Goal: Task Accomplishment & Management: Use online tool/utility

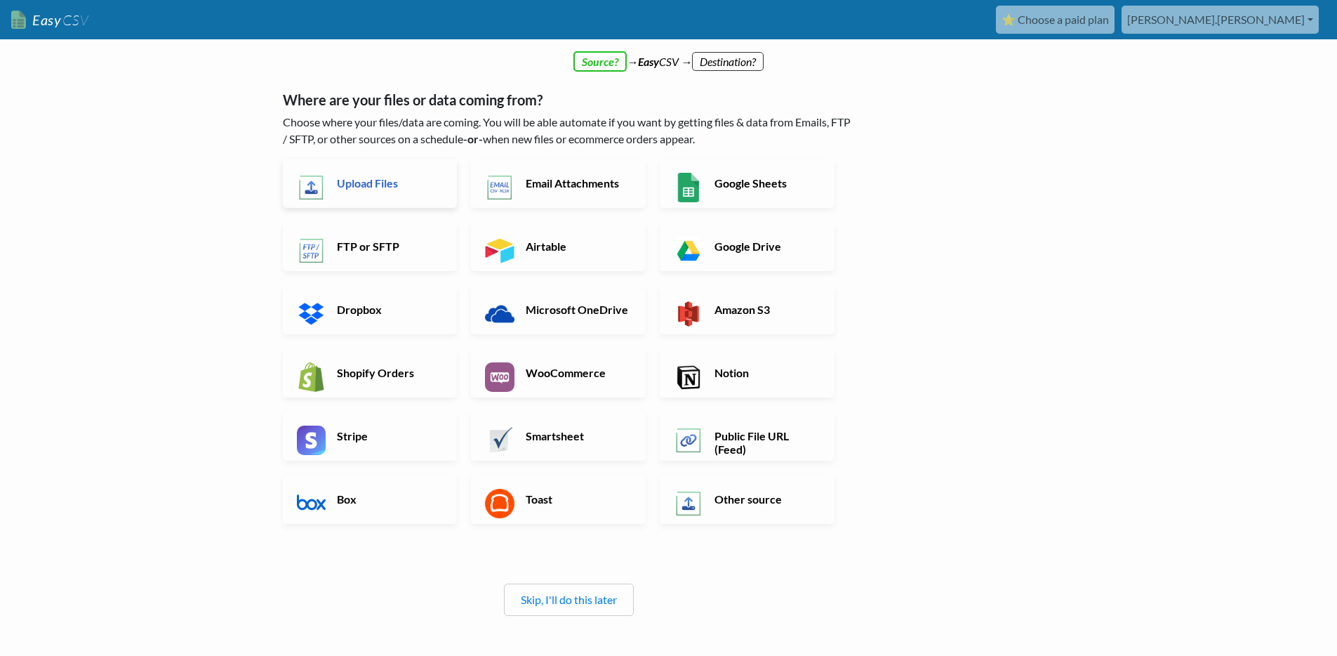
click at [380, 181] on h6 "Upload Files" at bounding box center [388, 182] width 110 height 13
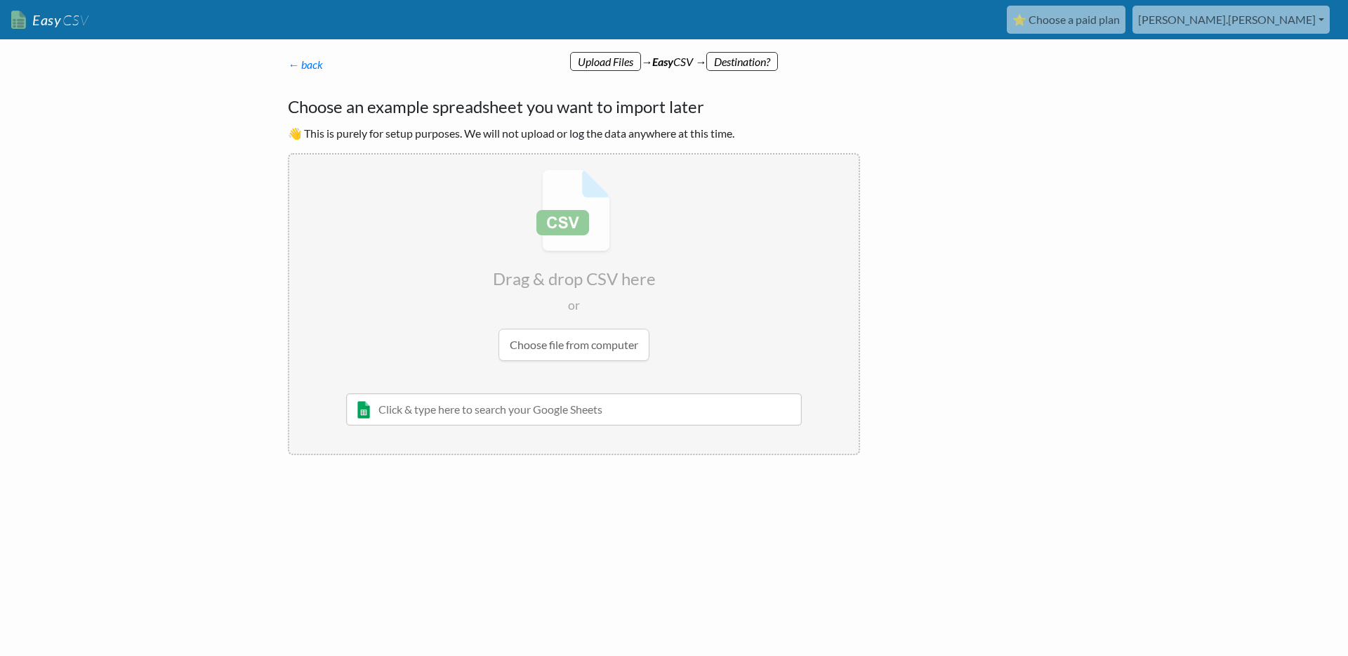
click at [580, 347] on input "file" at bounding box center [573, 264] width 569 height 221
click at [581, 345] on input "file" at bounding box center [573, 264] width 569 height 221
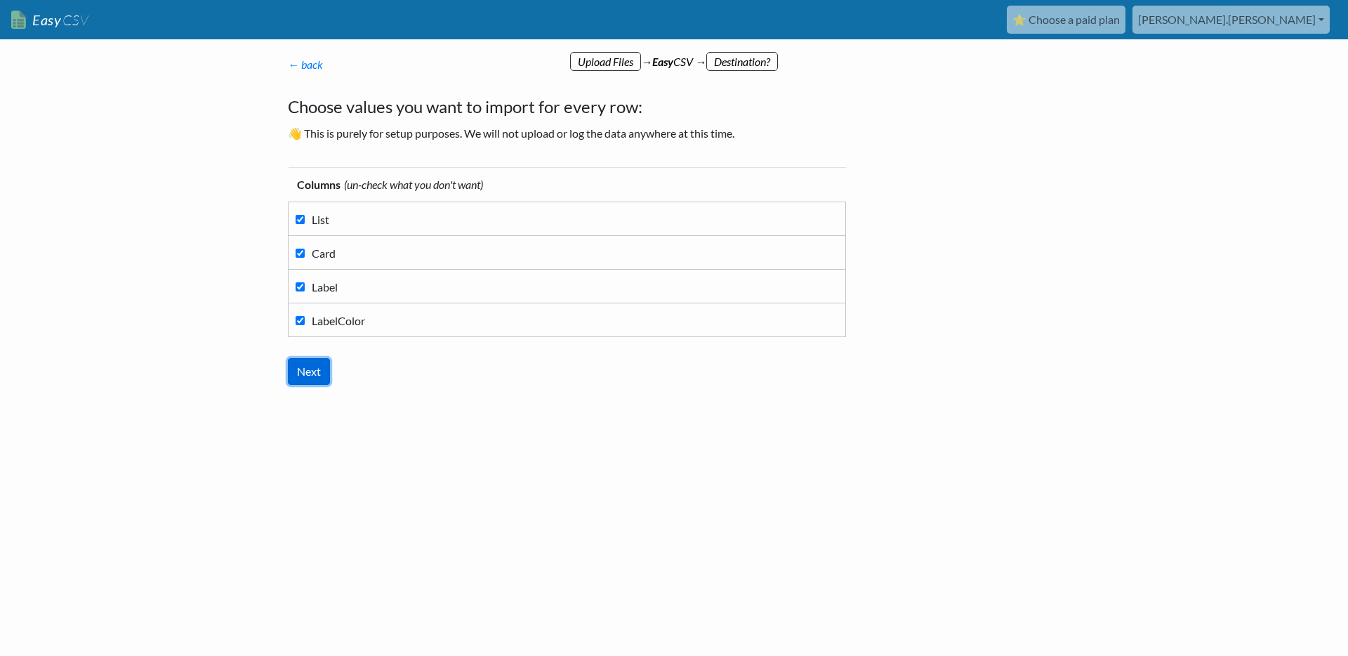
click at [307, 371] on input "Next" at bounding box center [309, 371] width 42 height 27
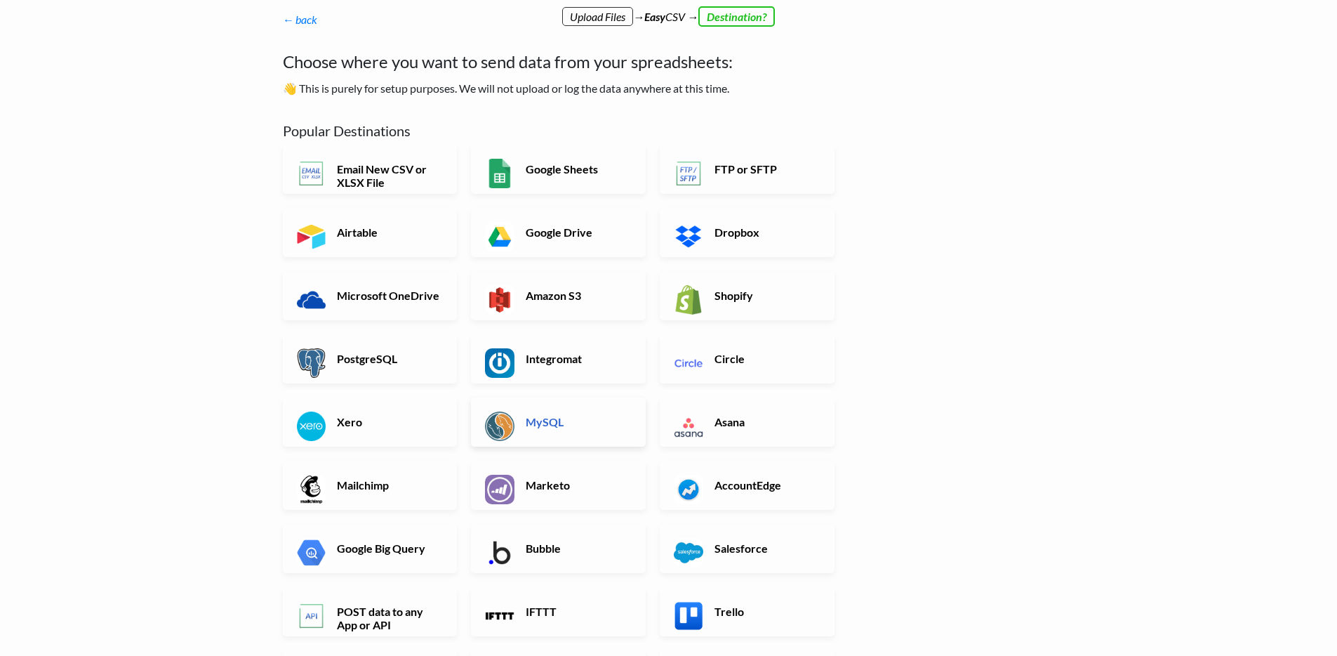
scroll to position [54, 0]
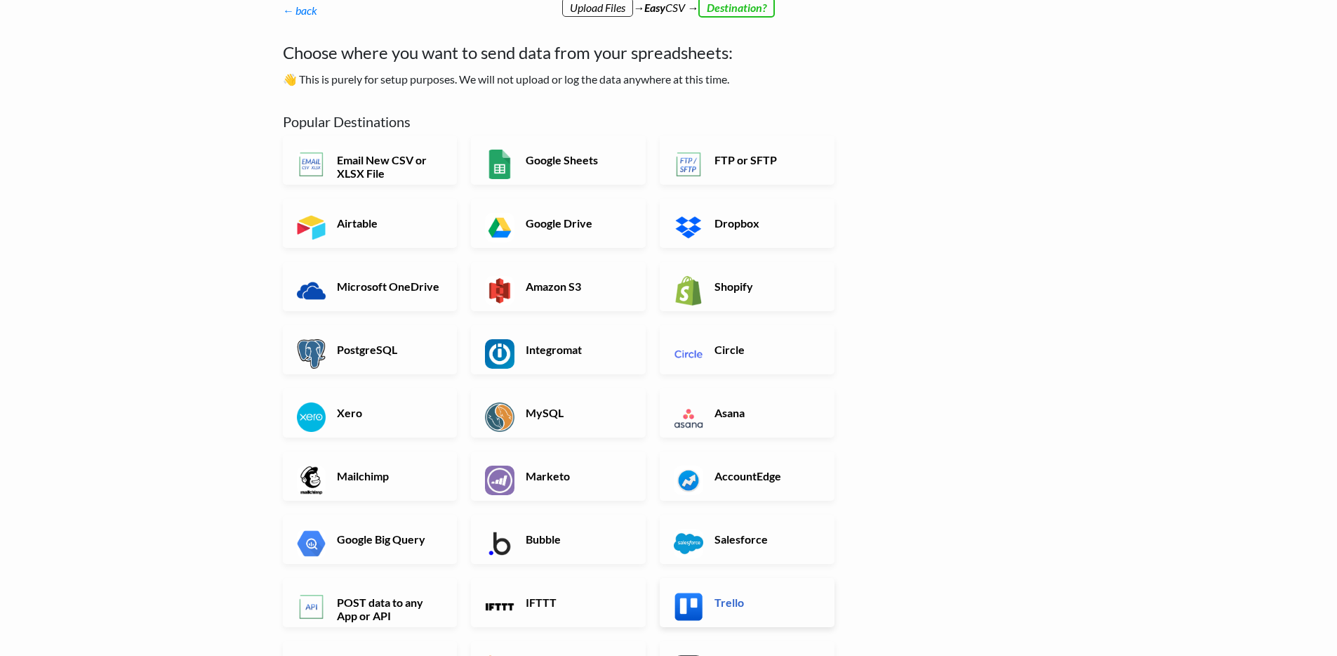
click at [709, 600] on link "Trello" at bounding box center [747, 602] width 175 height 49
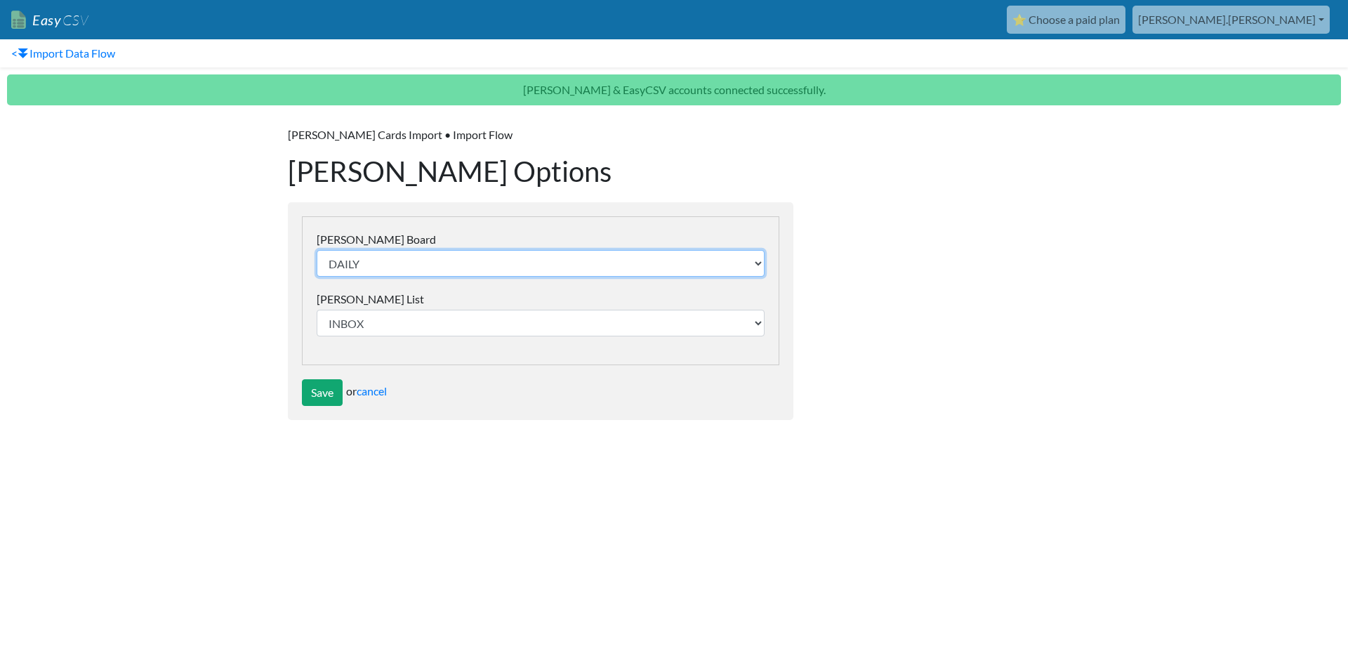
click at [449, 264] on select "DAILY IS Course Trellius User Data Decision Tracking Board Team Goal Setting Ce…" at bounding box center [541, 263] width 448 height 27
select select "68a4db3881e967d212d9335e"
click at [317, 250] on select "DAILY IS Course Trellius User Data Decision Tracking Board Team Goal Setting Ce…" at bounding box center [541, 263] width 448 height 27
select select "68a4db3881e967d212d93351"
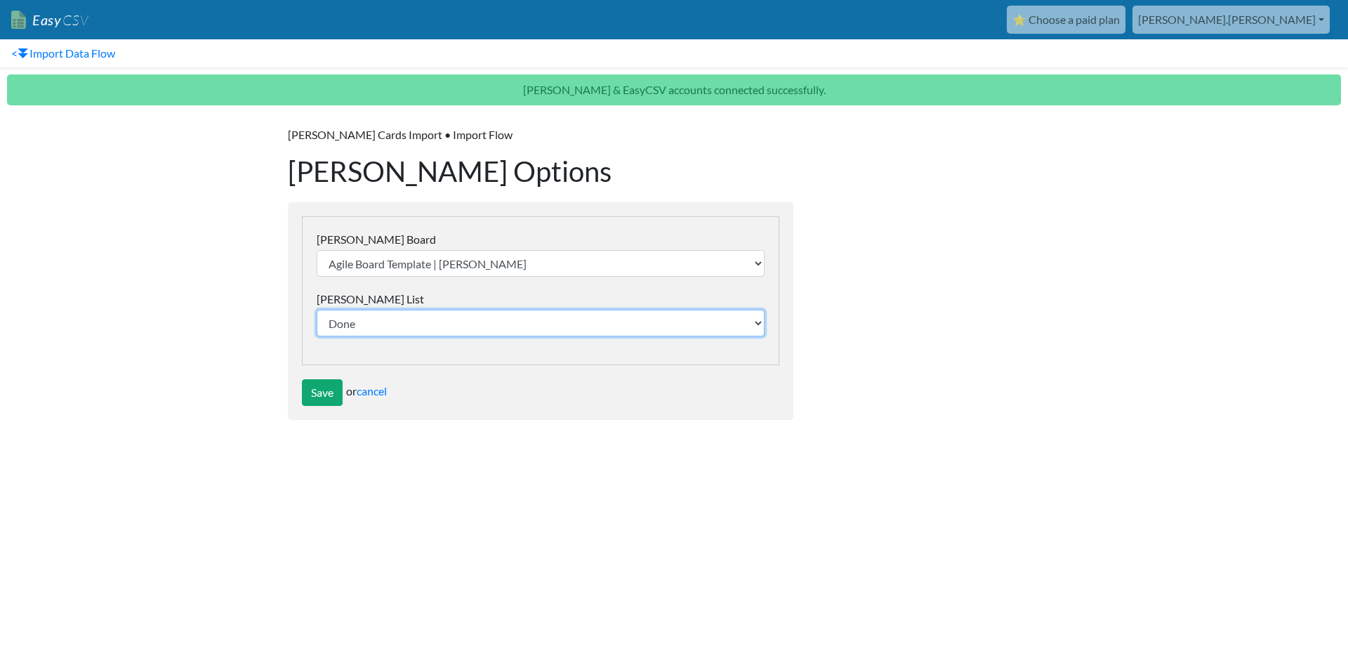
click at [376, 317] on select "Done Current Sprint In Progress On Hold Next-up Questions Marketing Ideas - Ice…" at bounding box center [541, 323] width 448 height 27
click at [313, 392] on input "Save" at bounding box center [322, 392] width 41 height 27
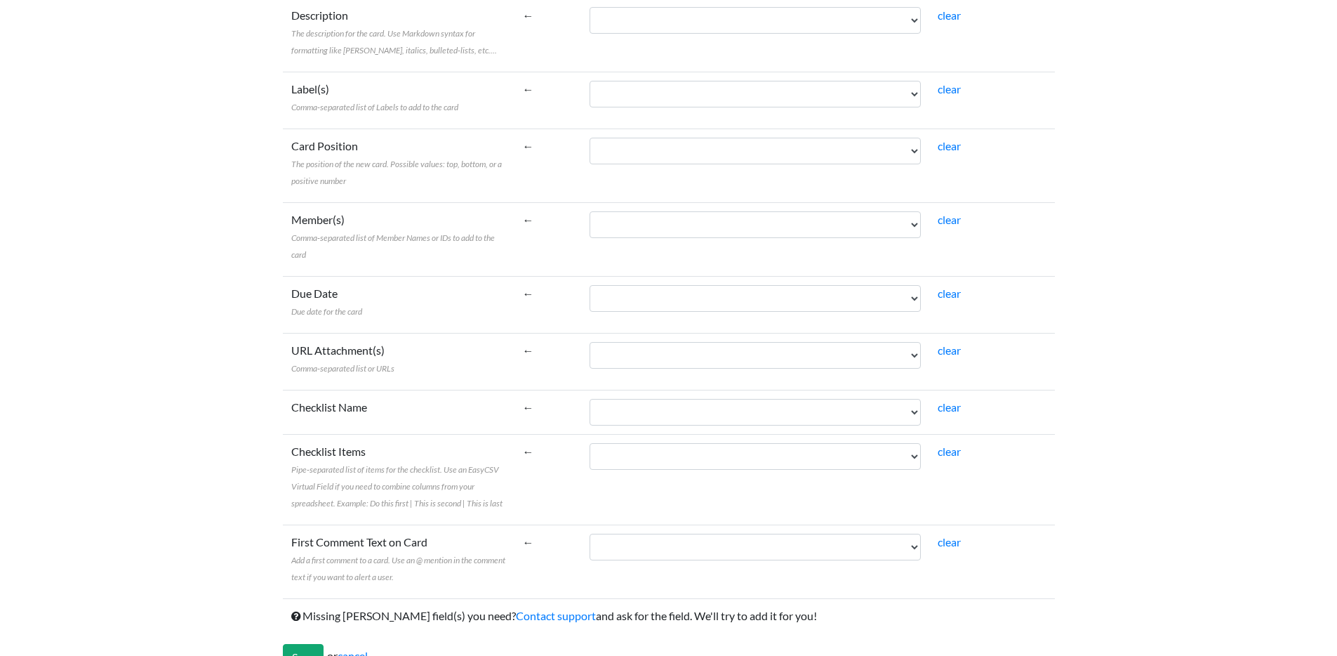
scroll to position [397, 0]
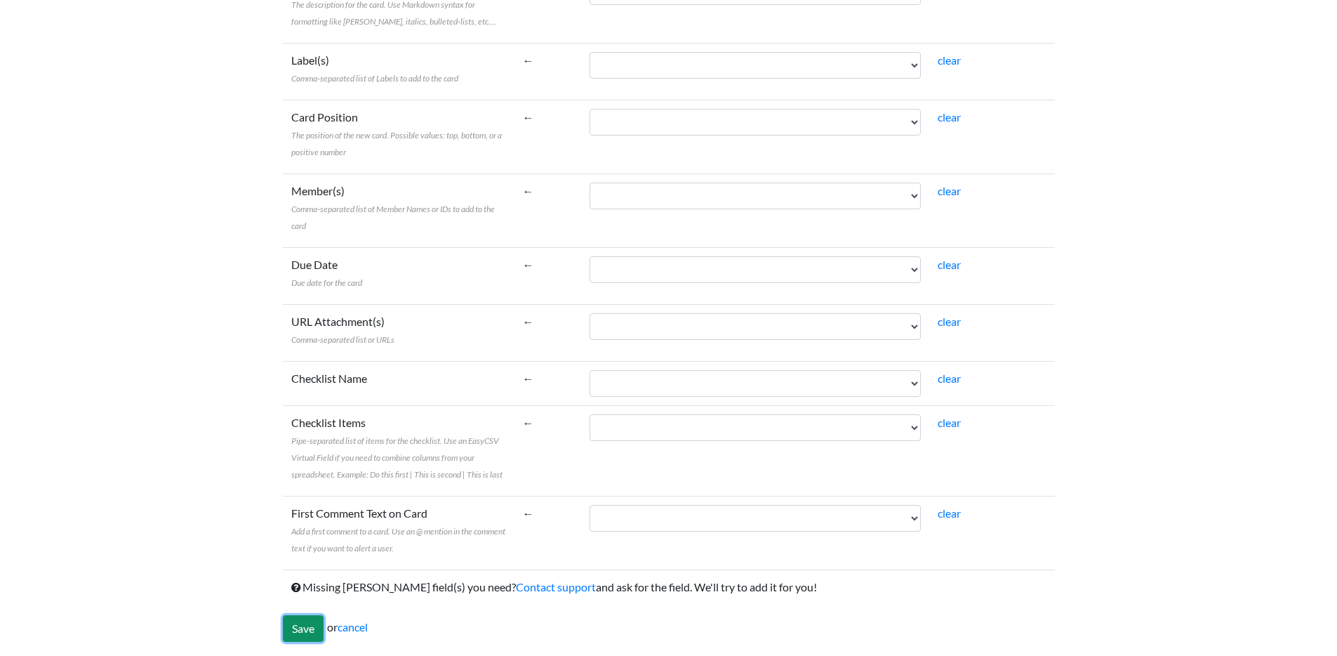
click at [312, 630] on input "Save" at bounding box center [303, 628] width 41 height 27
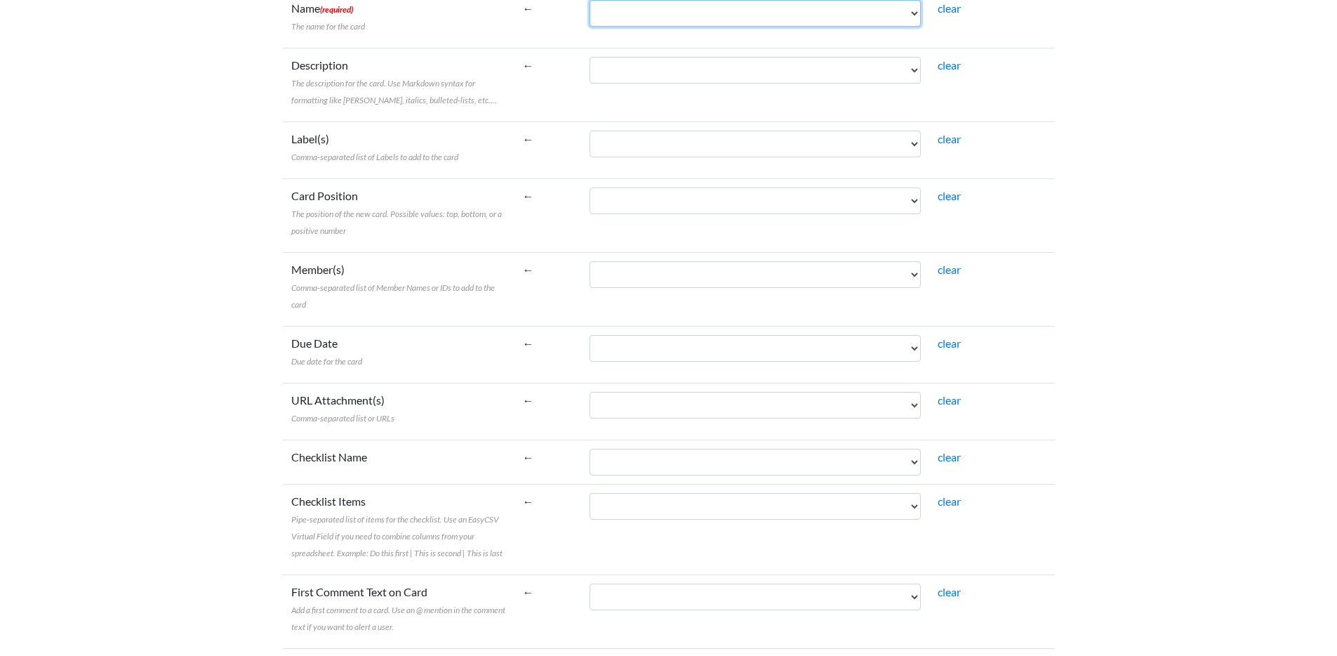
scroll to position [12, 0]
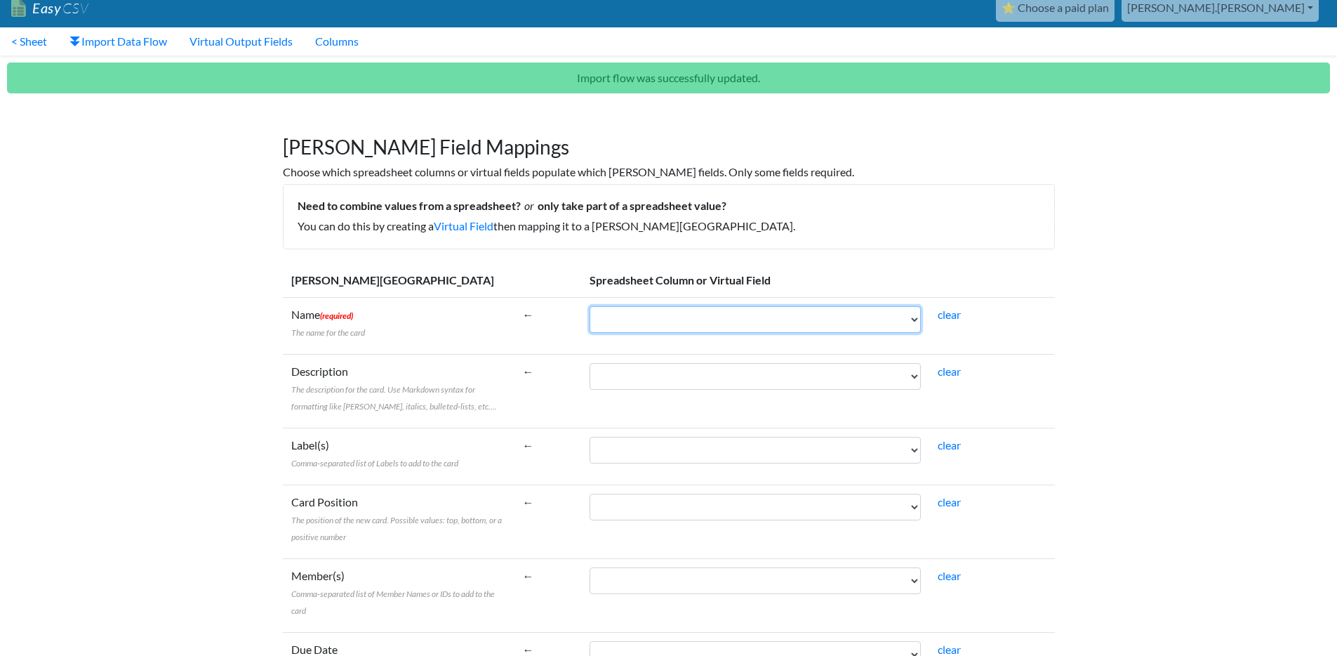
click at [908, 319] on select "List Card Label LabelColor" at bounding box center [755, 319] width 331 height 27
click at [909, 317] on select "List Card Label LabelColor" at bounding box center [755, 319] width 331 height 27
select select "cr_743475"
click at [590, 306] on select "List Card Label LabelColor" at bounding box center [755, 319] width 331 height 27
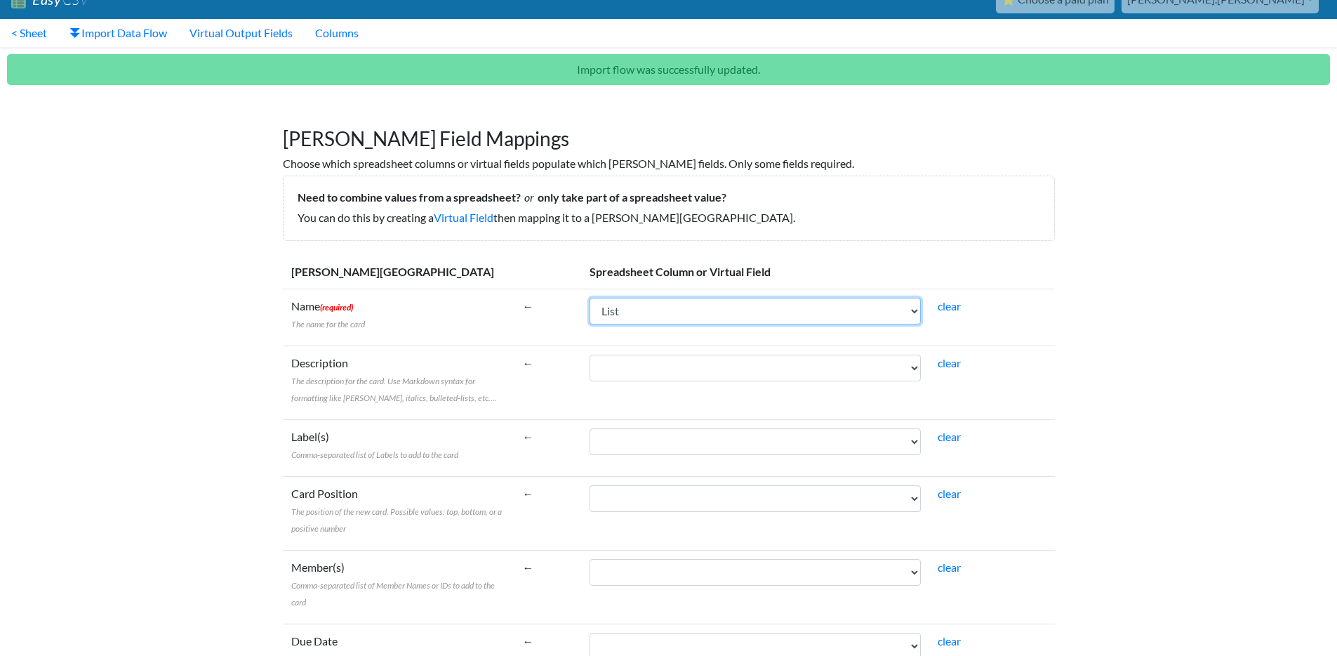
scroll to position [29, 0]
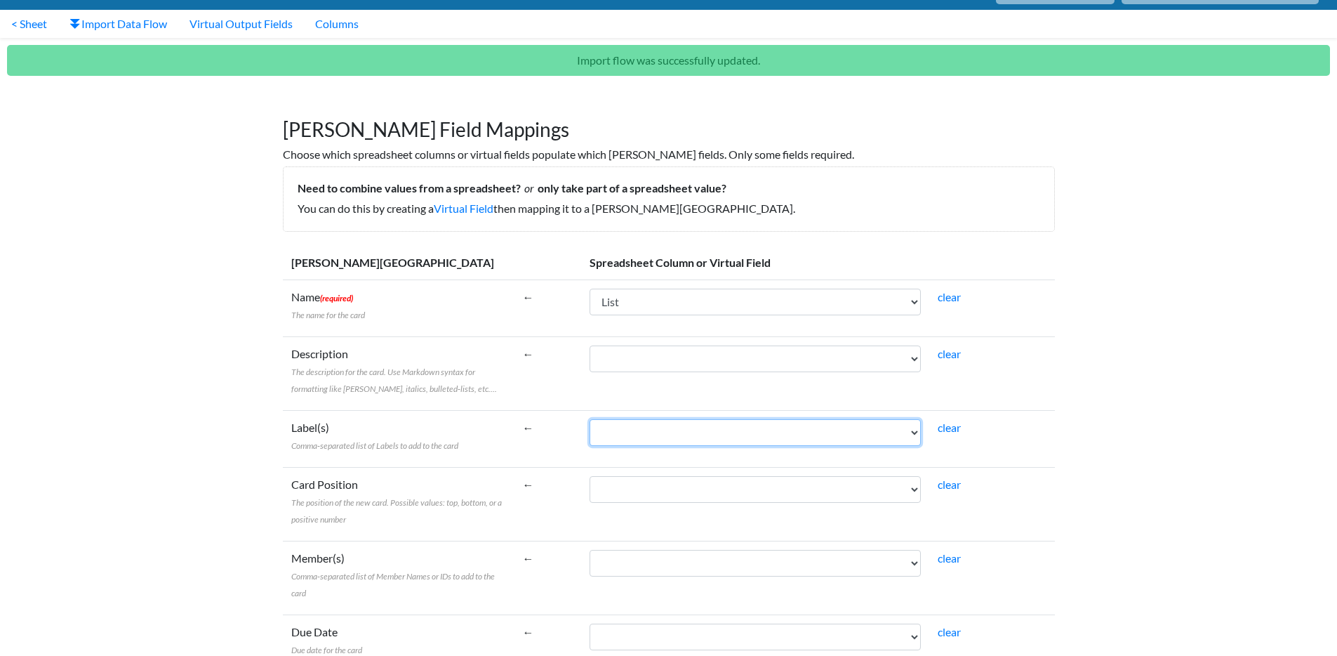
click at [642, 432] on select "List Card Label LabelColor" at bounding box center [755, 432] width 331 height 27
select select "cr_743477"
click at [590, 419] on select "List Card Label LabelColor" at bounding box center [755, 432] width 331 height 27
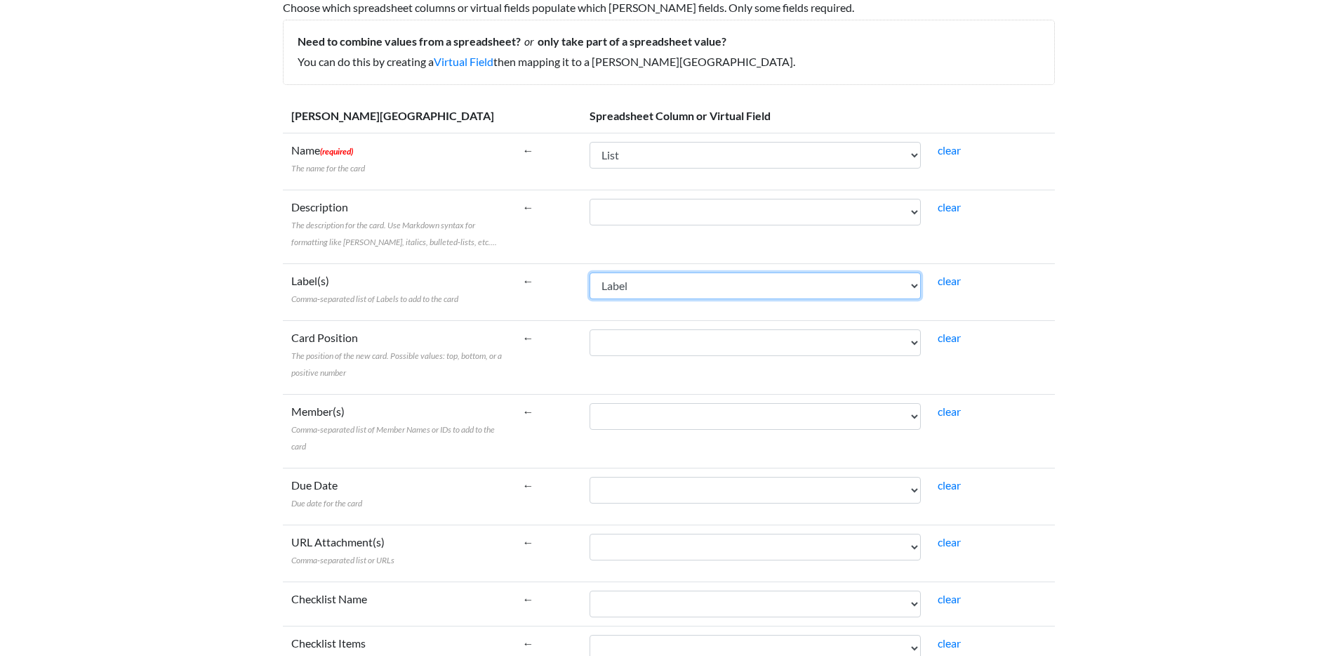
scroll to position [185, 0]
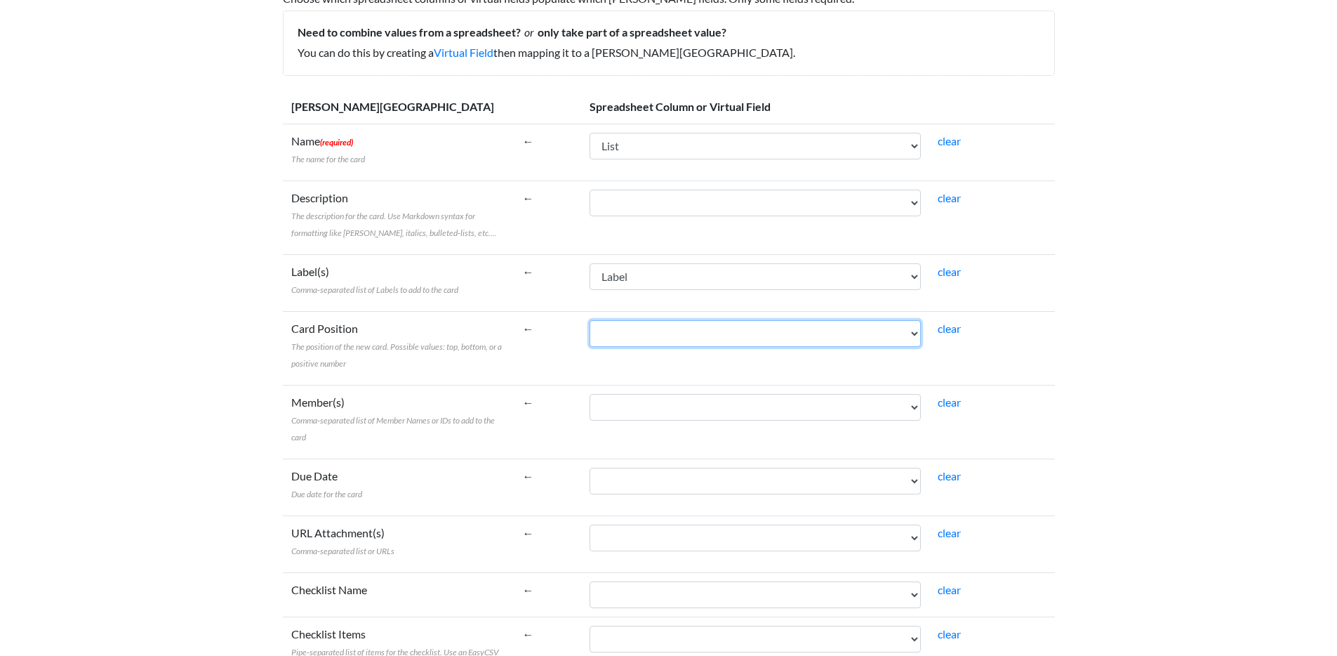
click at [908, 333] on select "List Card Label LabelColor" at bounding box center [755, 333] width 331 height 27
select select "cr_743475"
click at [590, 320] on select "List Card Label LabelColor" at bounding box center [755, 333] width 331 height 27
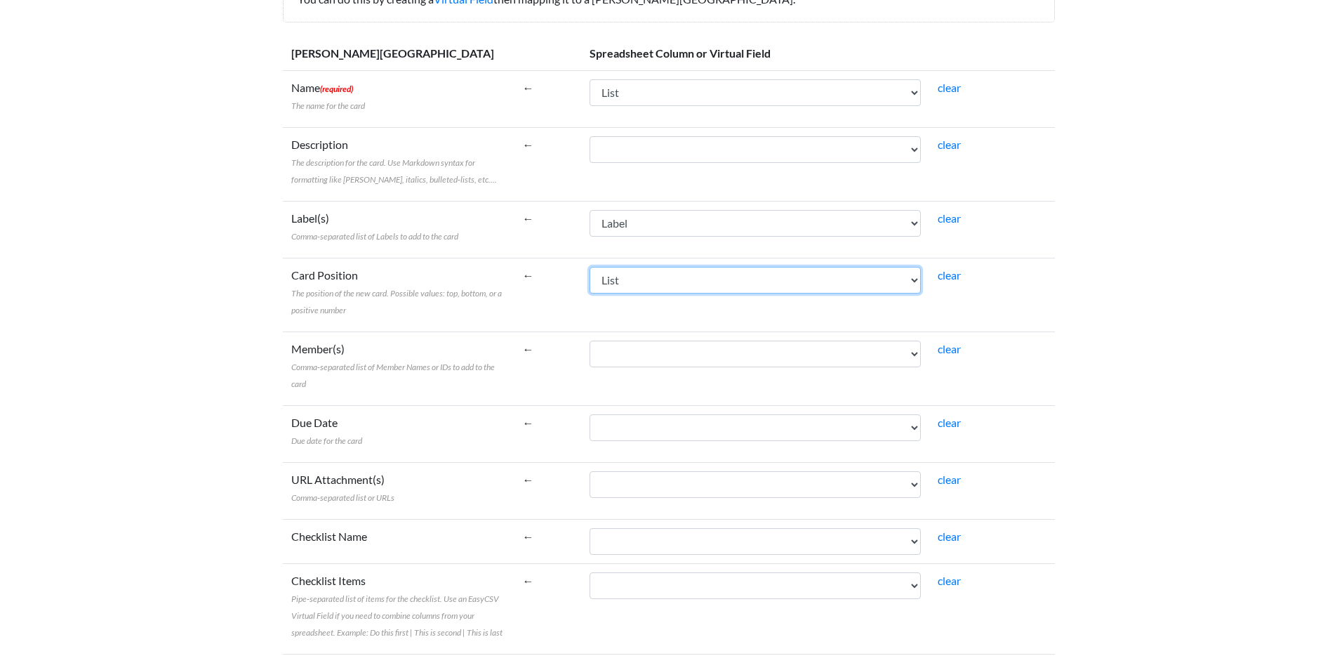
scroll to position [22, 0]
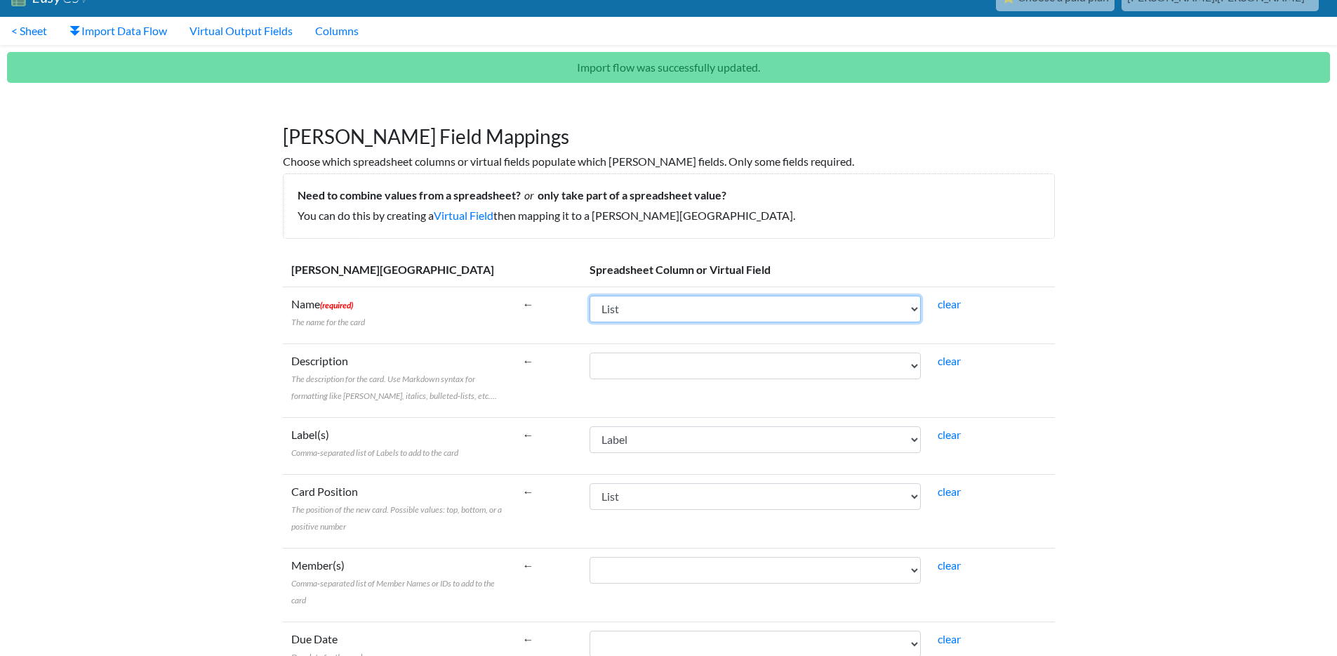
click at [912, 310] on select "List Card Label LabelColor" at bounding box center [755, 309] width 331 height 27
select select "cr_743476"
click at [590, 296] on select "List Card Label LabelColor" at bounding box center [755, 309] width 331 height 27
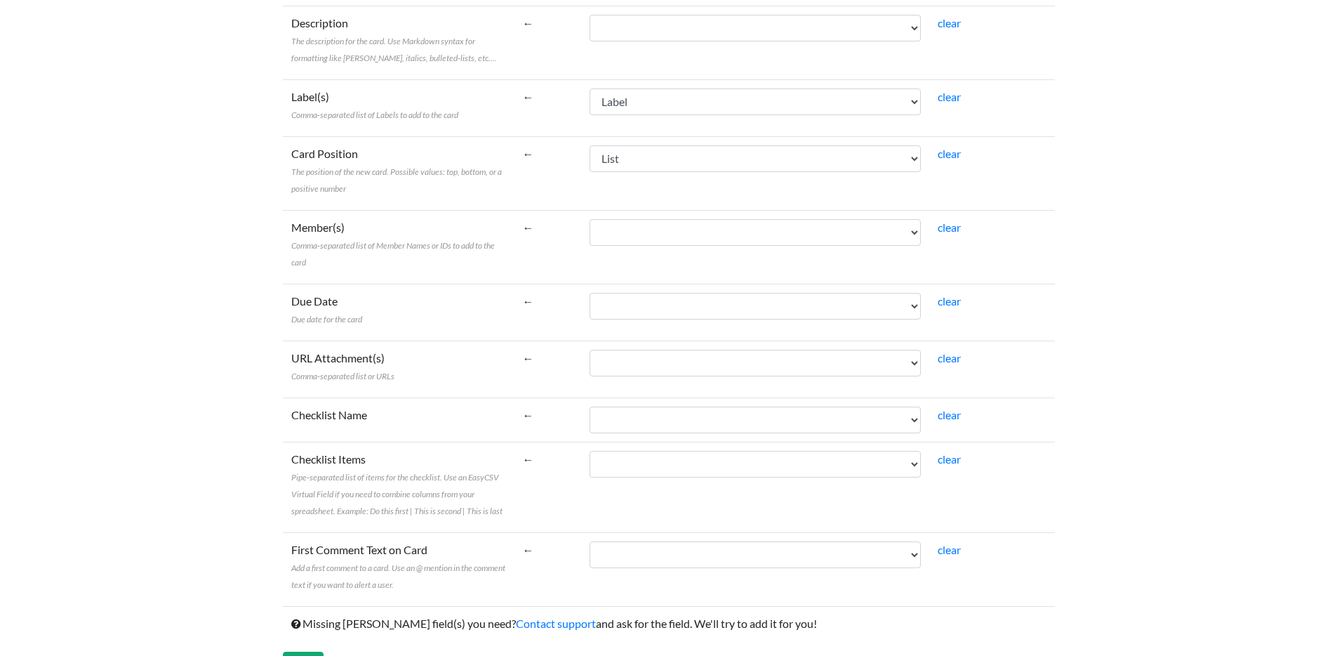
scroll to position [397, 0]
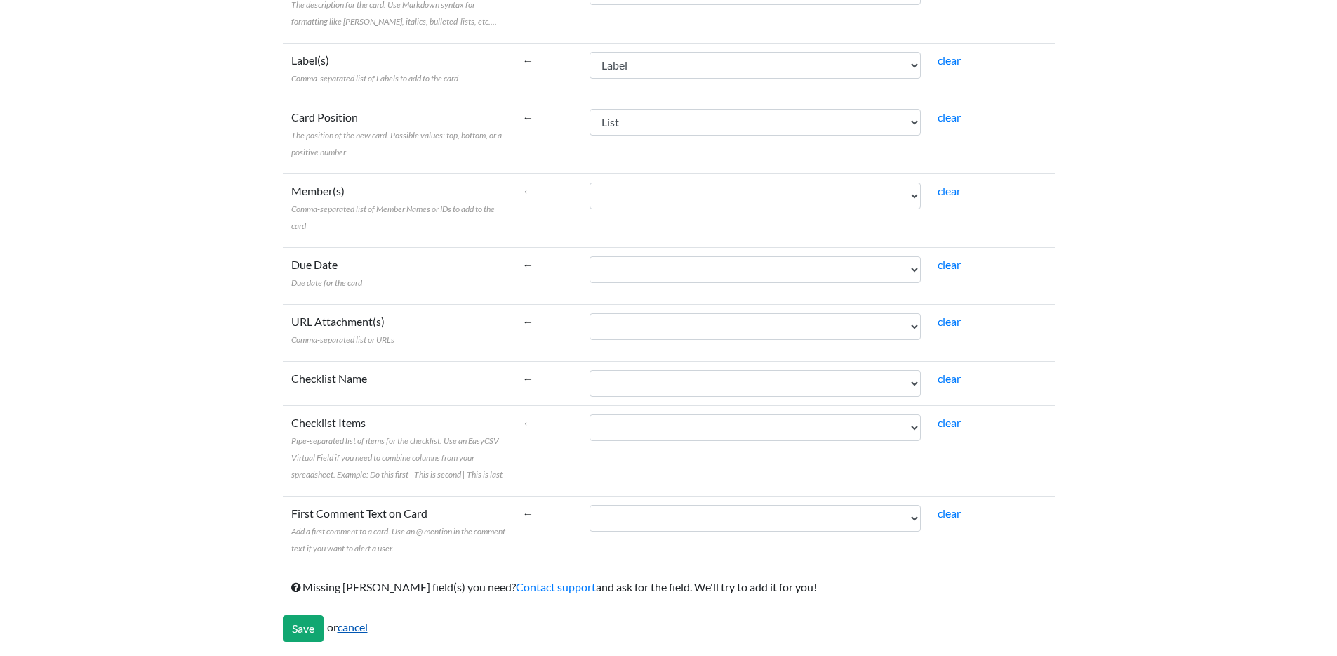
click at [355, 627] on link "cancel" at bounding box center [353, 626] width 30 height 13
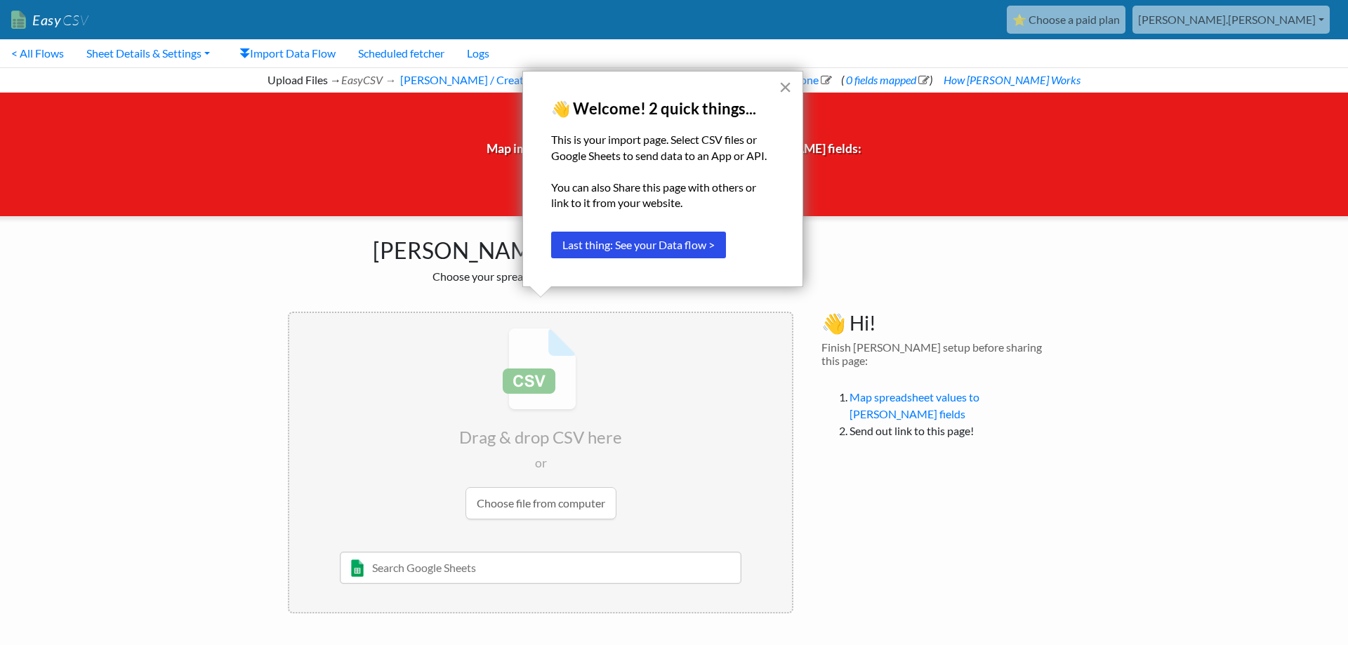
click at [783, 86] on button "×" at bounding box center [785, 87] width 13 height 22
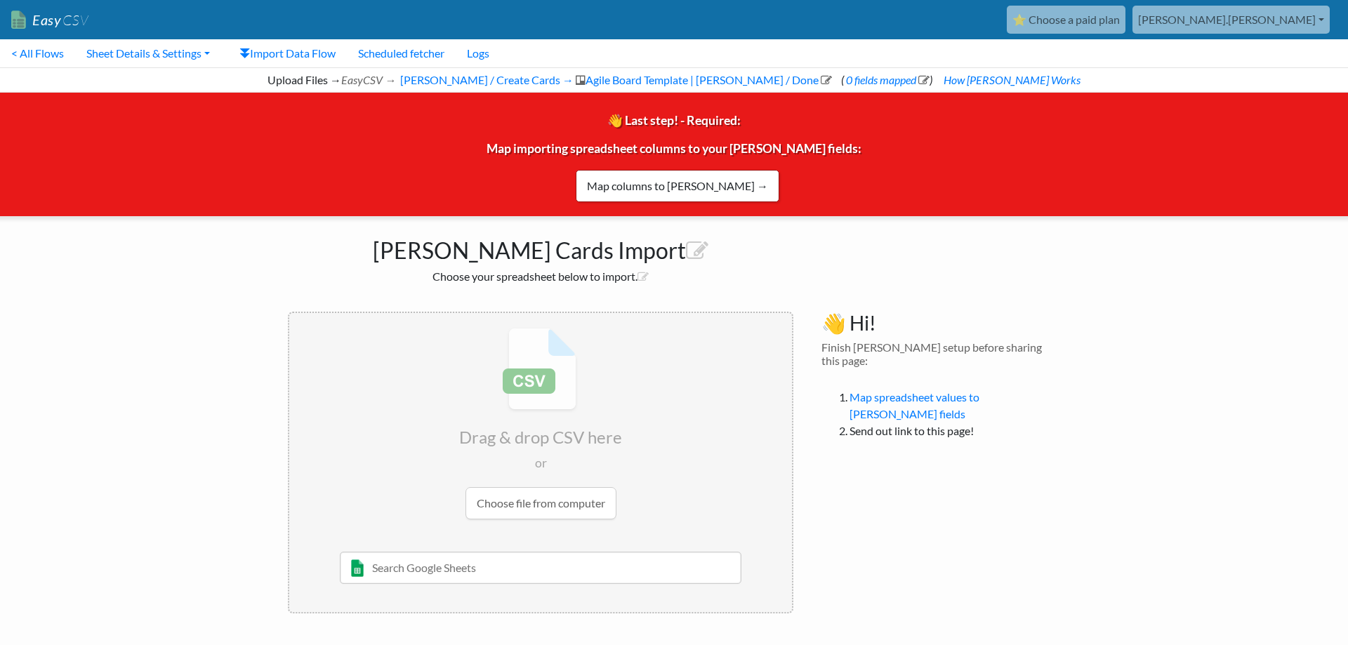
click at [525, 508] on input "file" at bounding box center [540, 423] width 503 height 221
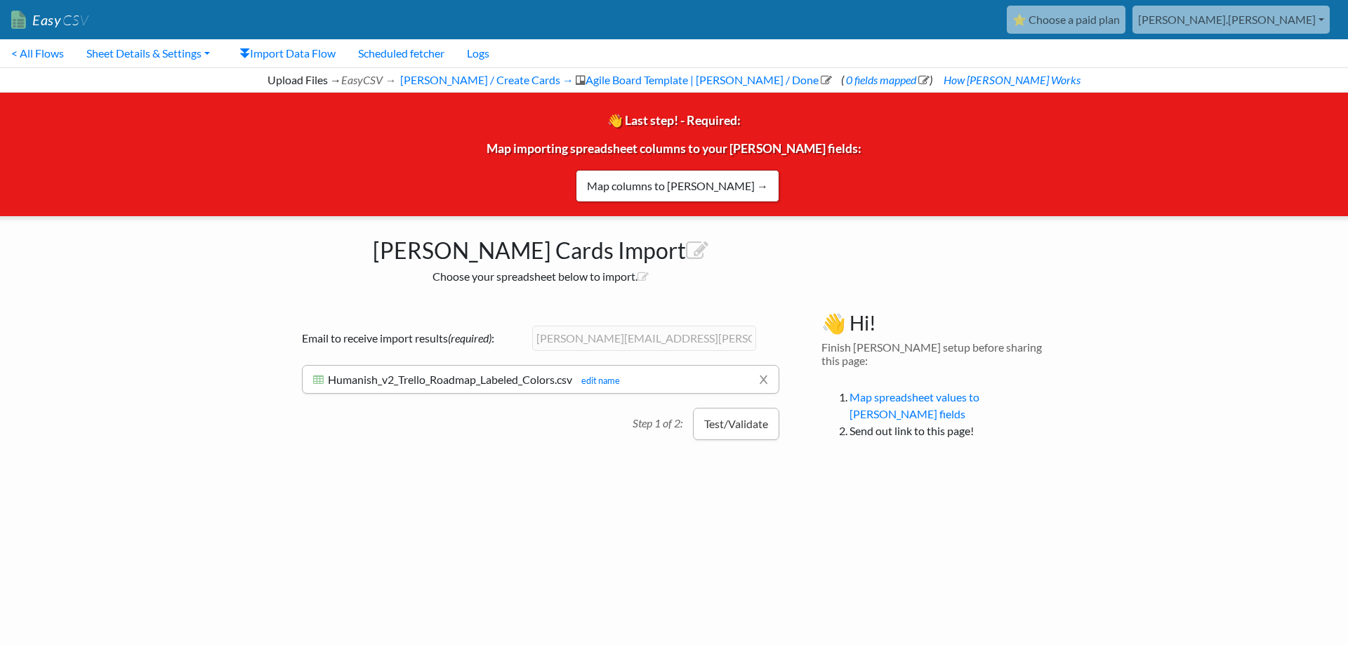
click at [731, 425] on button "Test/Validate" at bounding box center [736, 424] width 86 height 32
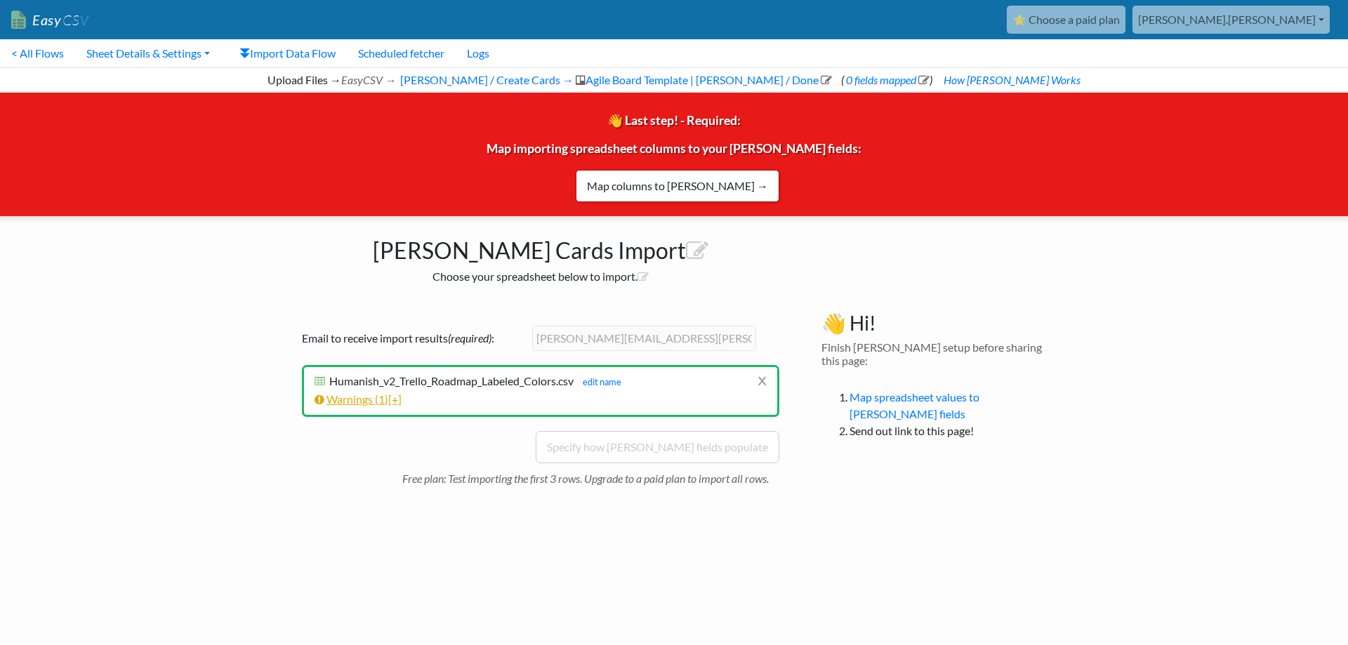
click at [399, 399] on span "[+]" at bounding box center [394, 398] width 13 height 13
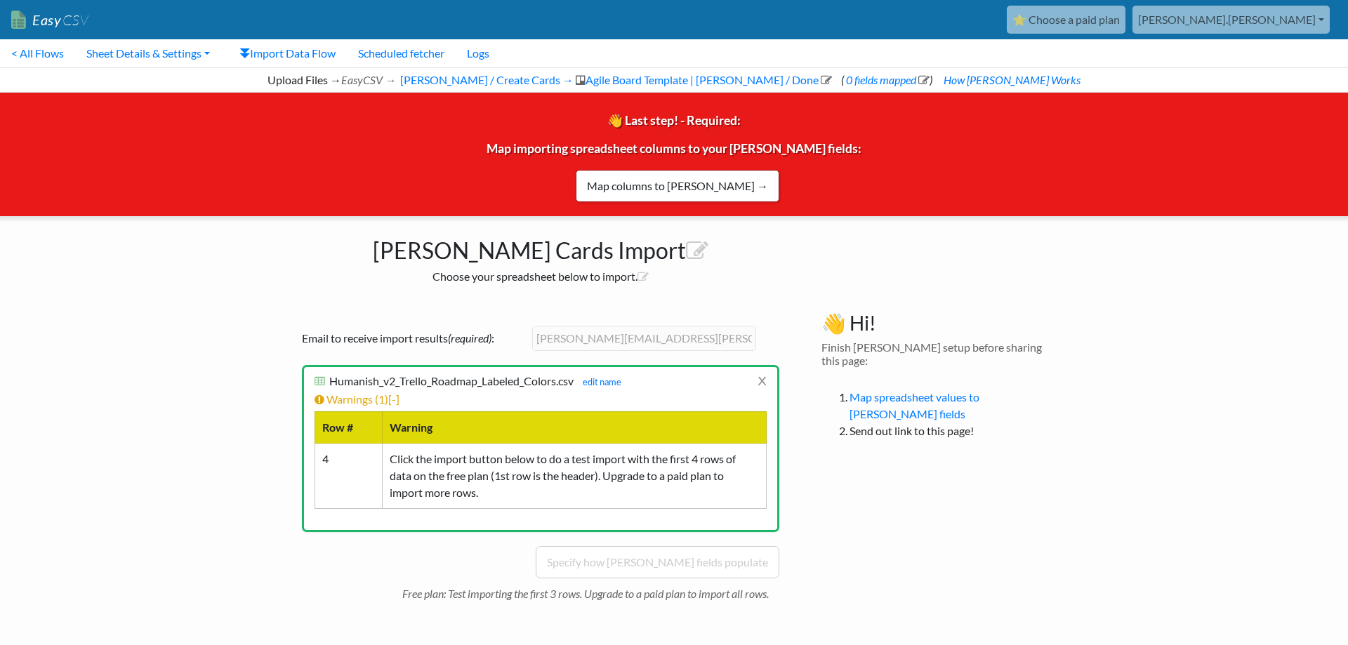
click at [409, 474] on td "Click the import button below to do a test import with the first 4 rows of data…" at bounding box center [575, 475] width 384 height 65
